Goal: Information Seeking & Learning: Understand process/instructions

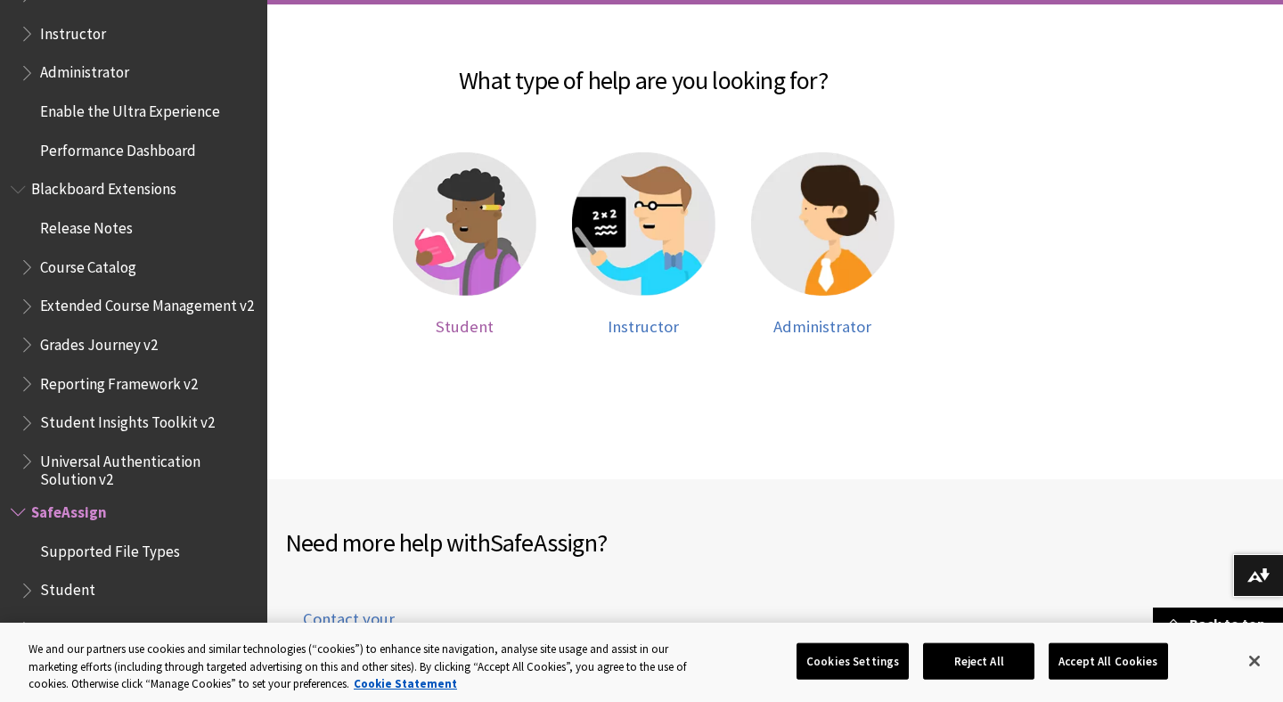
click at [479, 327] on span "Student" at bounding box center [465, 326] width 58 height 20
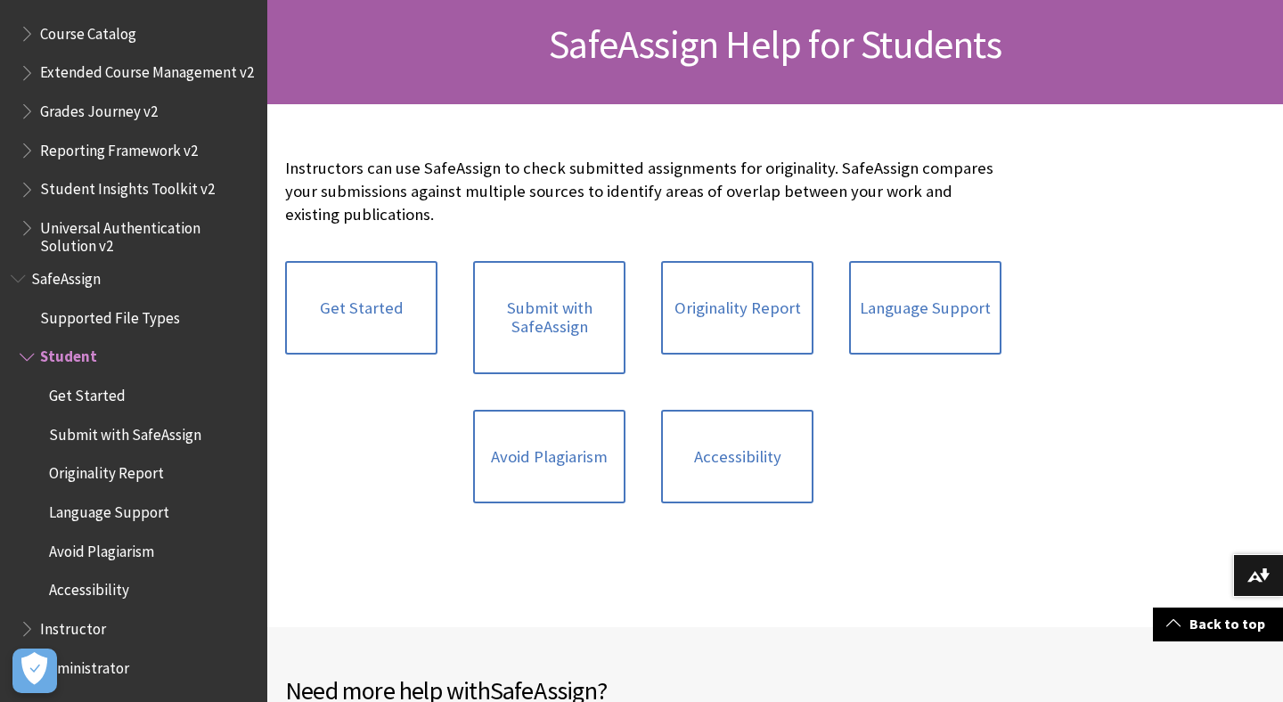
scroll to position [273, 0]
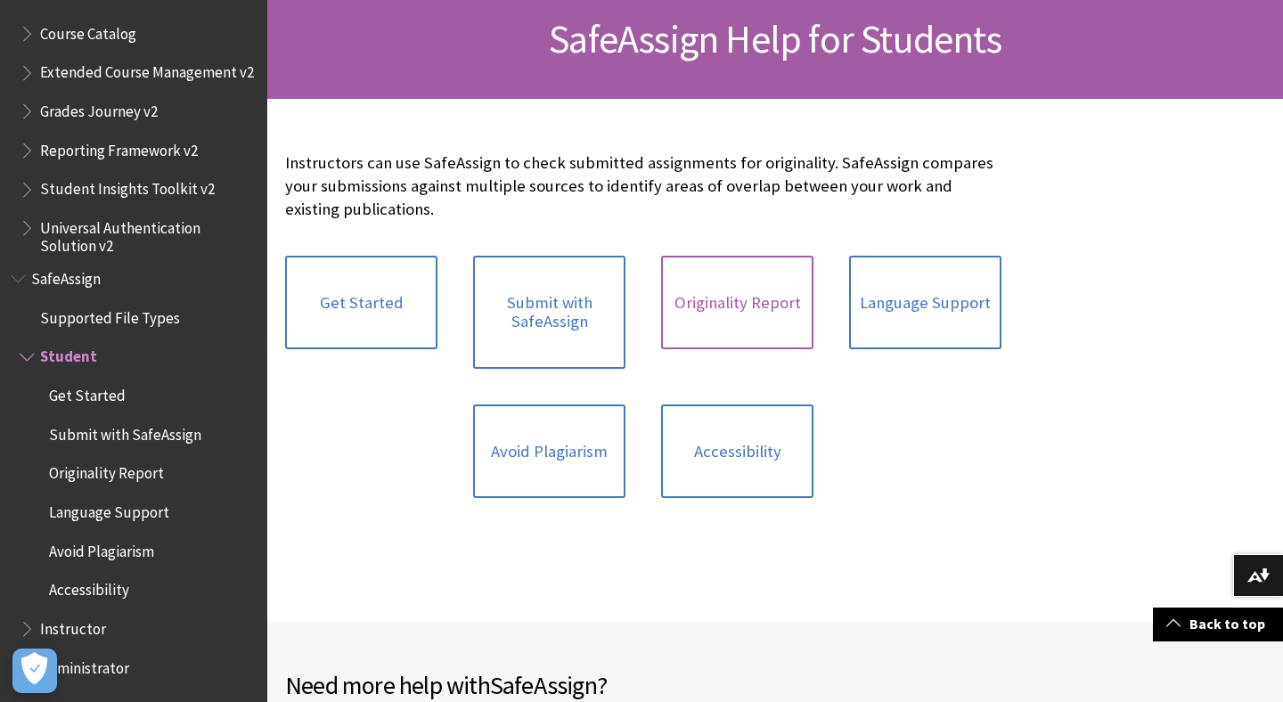
click at [730, 314] on link "Originality Report" at bounding box center [737, 303] width 152 height 94
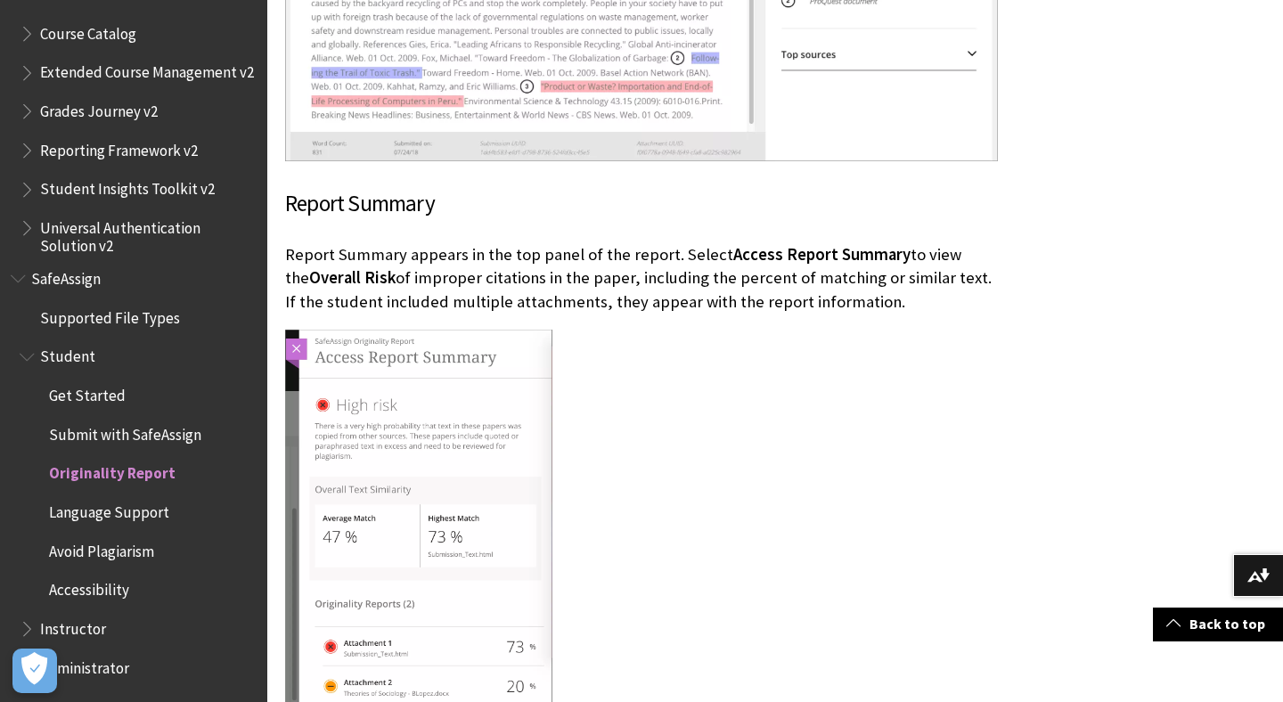
scroll to position [3242, 0]
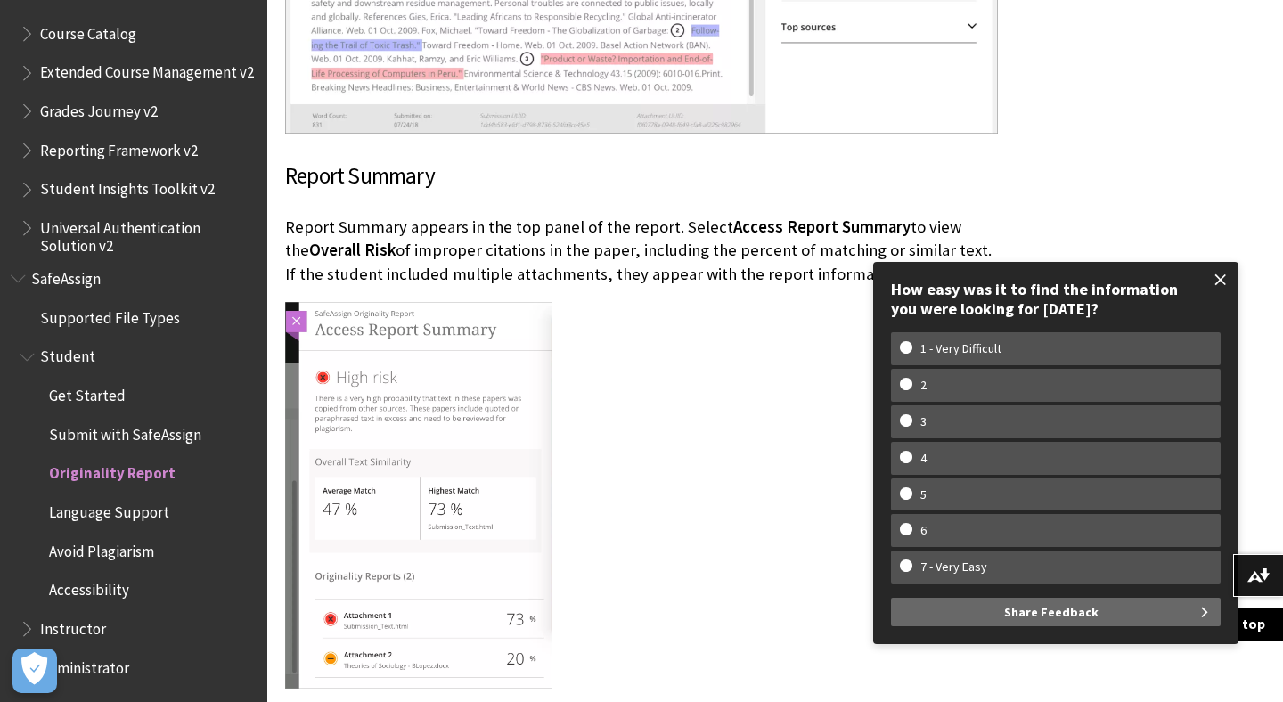
click at [1229, 276] on span at bounding box center [1220, 279] width 37 height 37
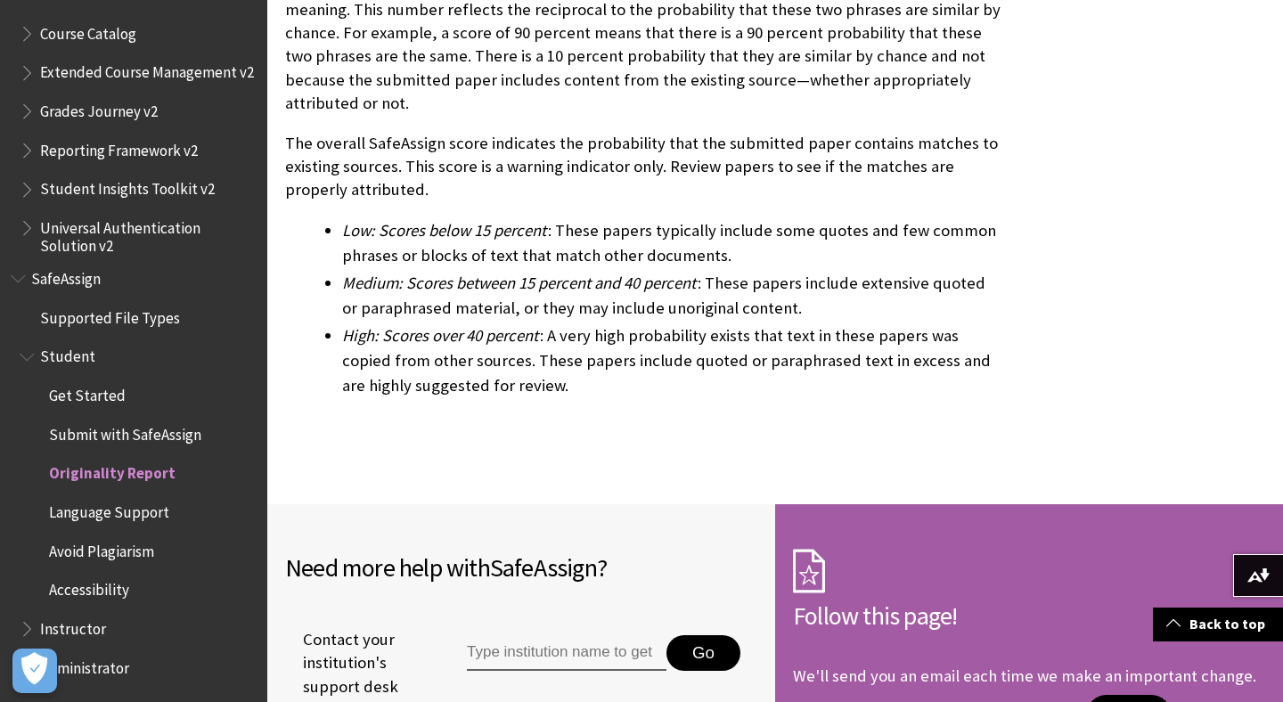
scroll to position [5638, 0]
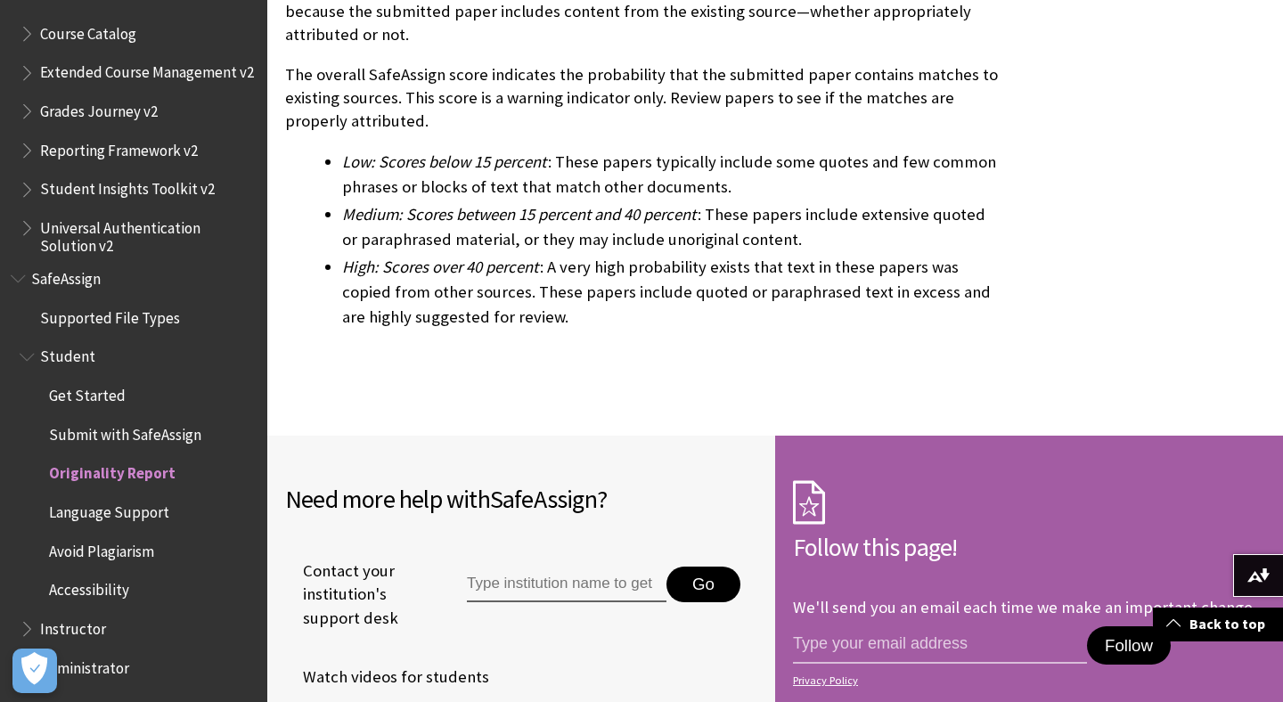
click at [175, 431] on span "Submit with SafeAssign" at bounding box center [125, 432] width 152 height 24
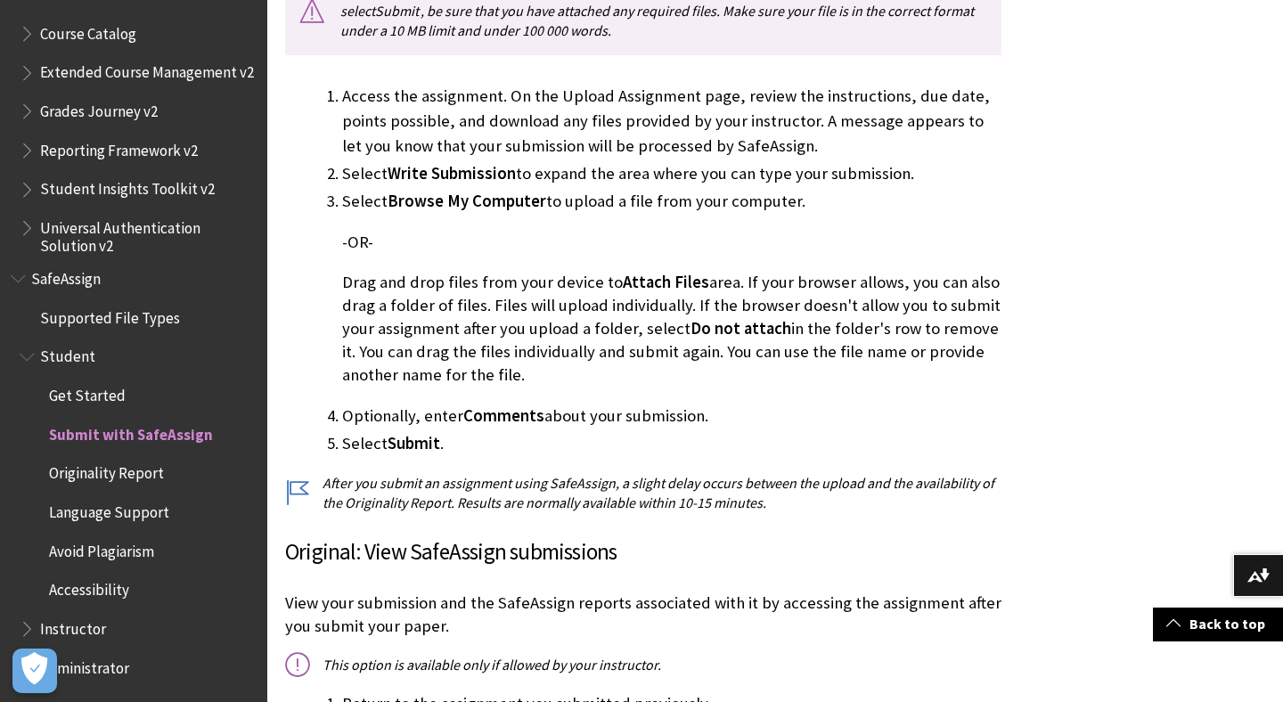
scroll to position [763, 0]
